Goal: Task Accomplishment & Management: Manage account settings

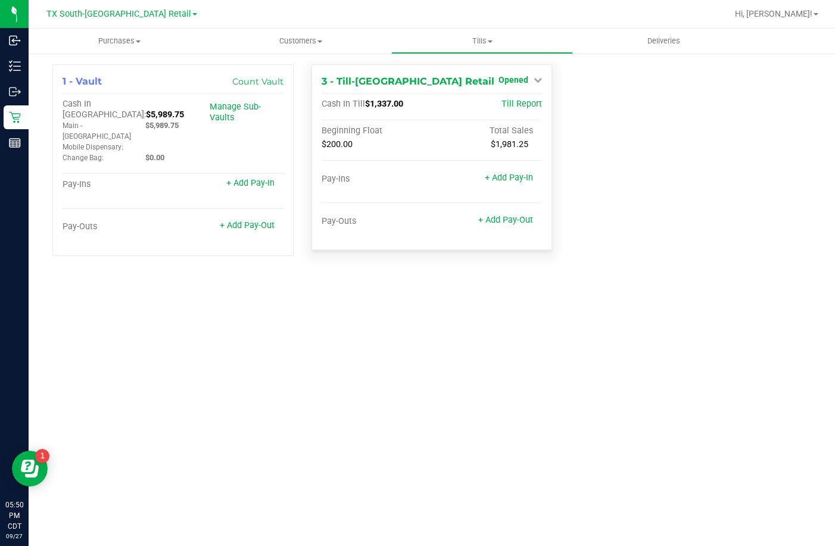
click at [507, 80] on span "Opened" at bounding box center [513, 80] width 30 height 10
click at [511, 108] on link "Close Till" at bounding box center [515, 105] width 32 height 10
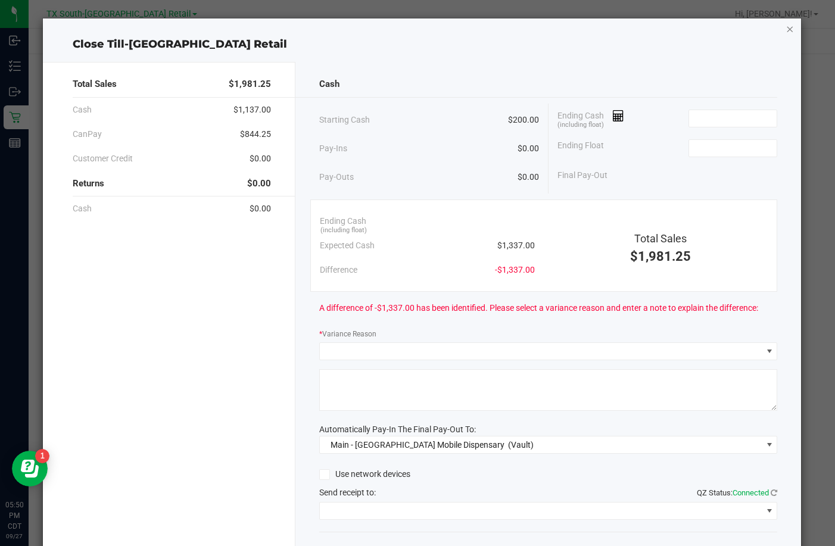
click at [786, 26] on icon "button" at bounding box center [790, 28] width 8 height 14
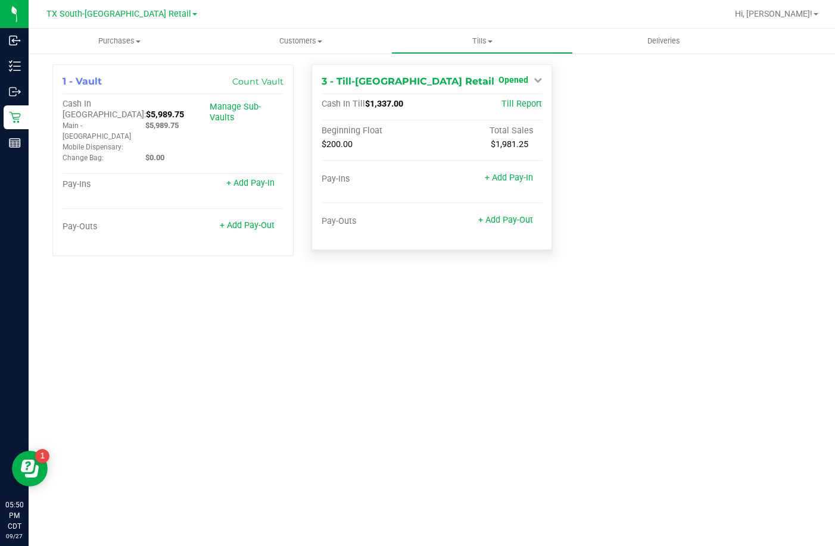
click at [526, 78] on span "Opened" at bounding box center [513, 80] width 30 height 10
click at [524, 102] on link "Close Till" at bounding box center [515, 105] width 32 height 10
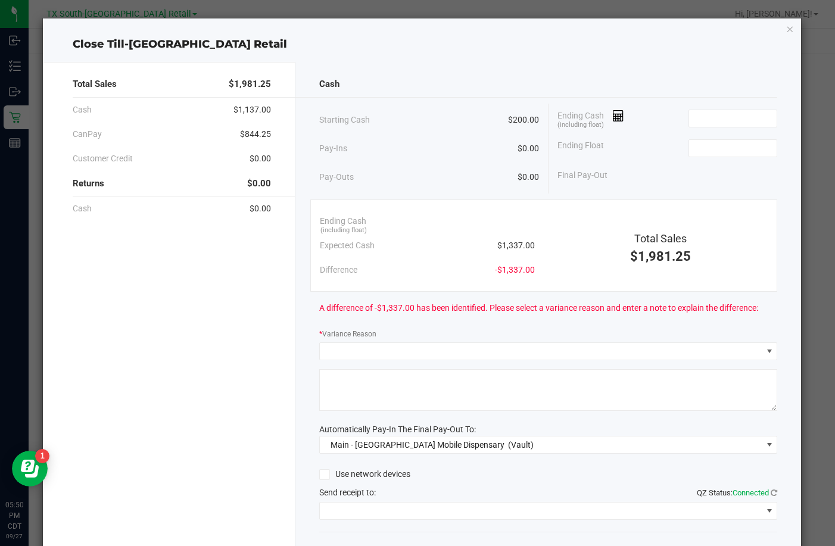
click at [715, 161] on div "Ending Float" at bounding box center [667, 148] width 220 height 30
click at [714, 154] on input at bounding box center [733, 148] width 88 height 17
type input "$200.00"
click at [693, 117] on input at bounding box center [733, 118] width 88 height 17
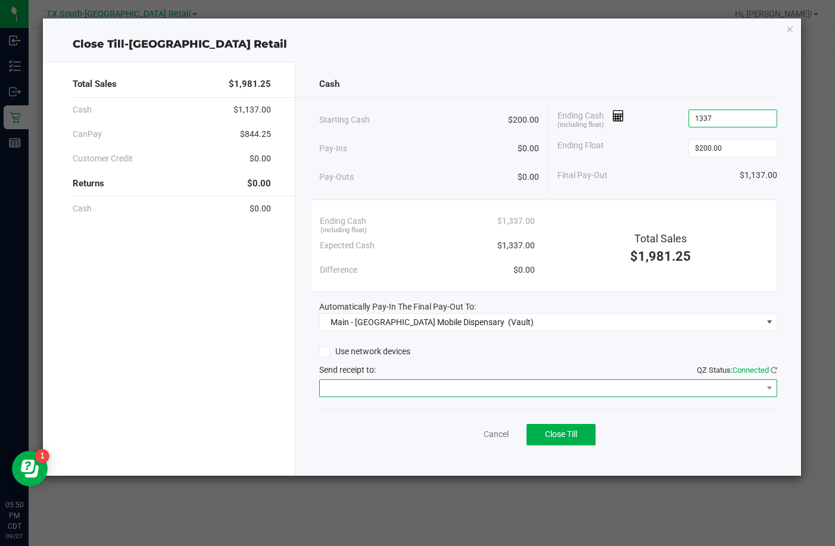
type input "$1,337.00"
click at [437, 387] on span at bounding box center [541, 388] width 442 height 17
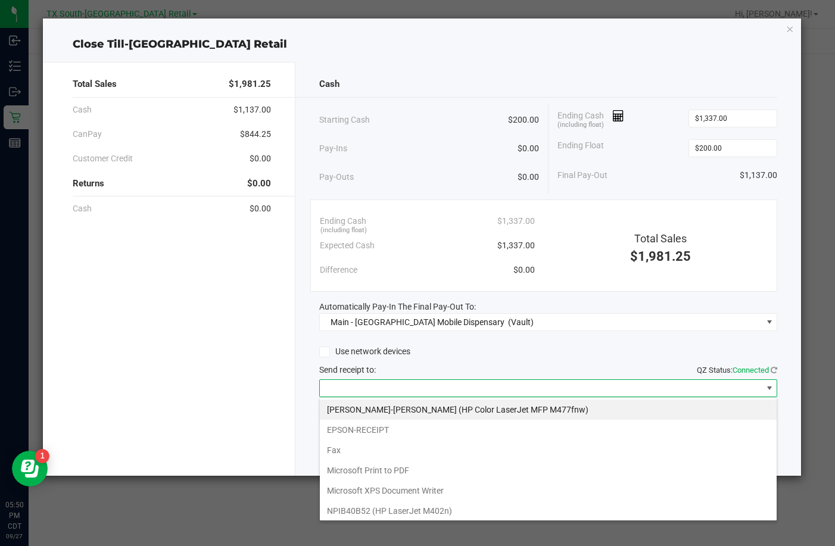
scroll to position [18, 458]
click at [407, 426] on li "EPSON-RECEIPT" at bounding box center [548, 430] width 457 height 20
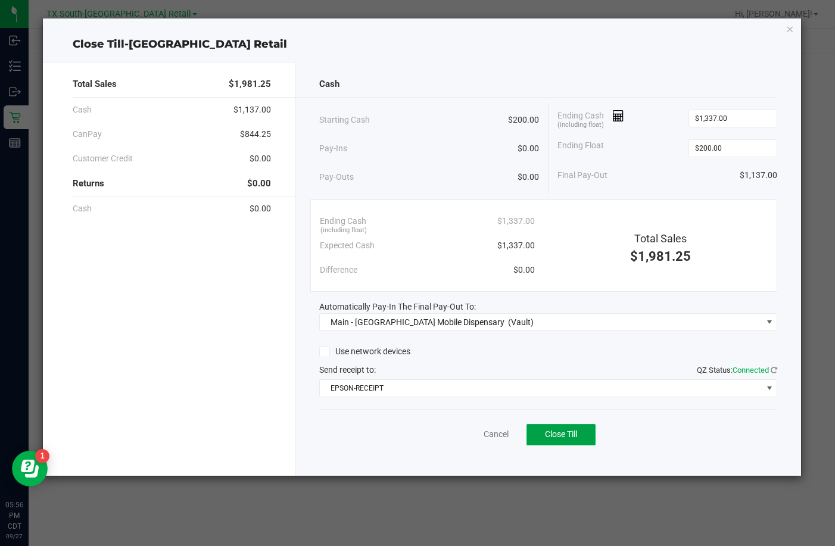
click at [537, 430] on button "Close Till" at bounding box center [560, 434] width 69 height 21
click at [794, 26] on icon "button" at bounding box center [790, 28] width 8 height 14
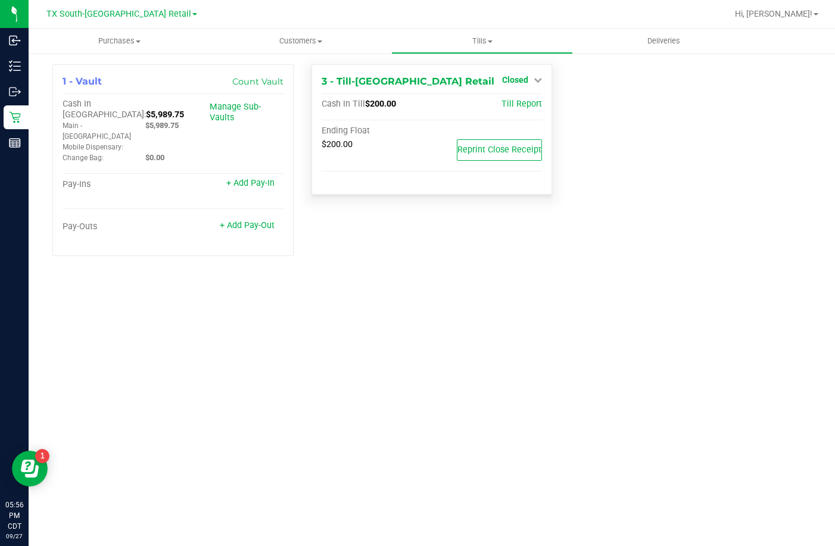
click at [531, 85] on link "Closed" at bounding box center [522, 80] width 40 height 10
click at [514, 111] on div "Open Till" at bounding box center [515, 105] width 88 height 15
click at [510, 110] on div "Open Till" at bounding box center [515, 105] width 88 height 15
click at [511, 107] on link "Open Till" at bounding box center [515, 105] width 32 height 10
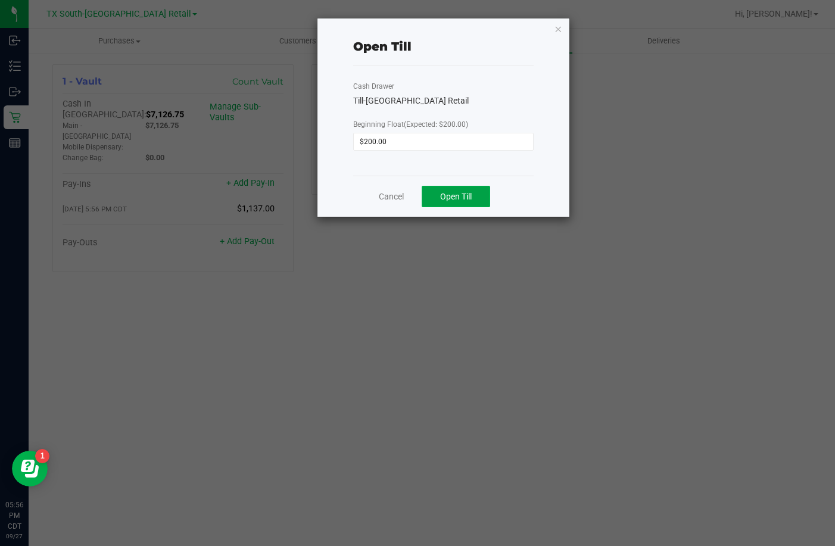
click at [453, 192] on span "Open Till" at bounding box center [456, 197] width 32 height 10
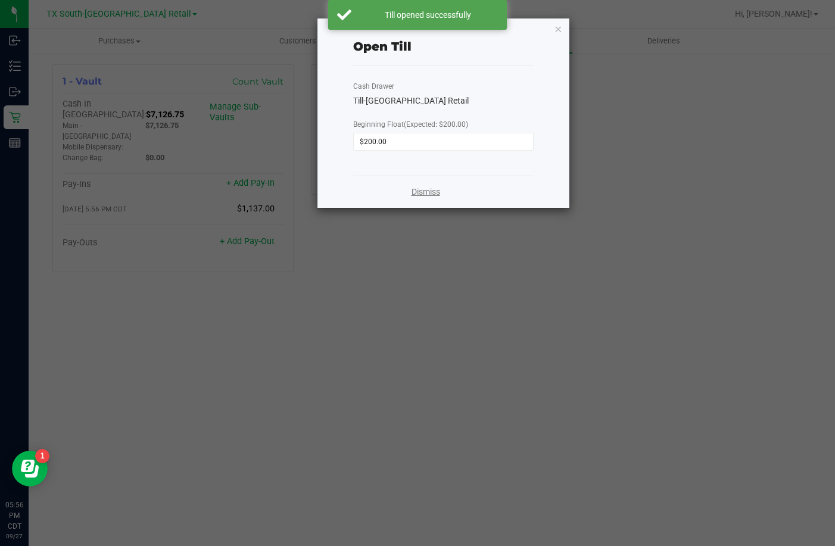
click at [422, 186] on link "Dismiss" at bounding box center [425, 192] width 29 height 13
